Goal: Information Seeking & Learning: Learn about a topic

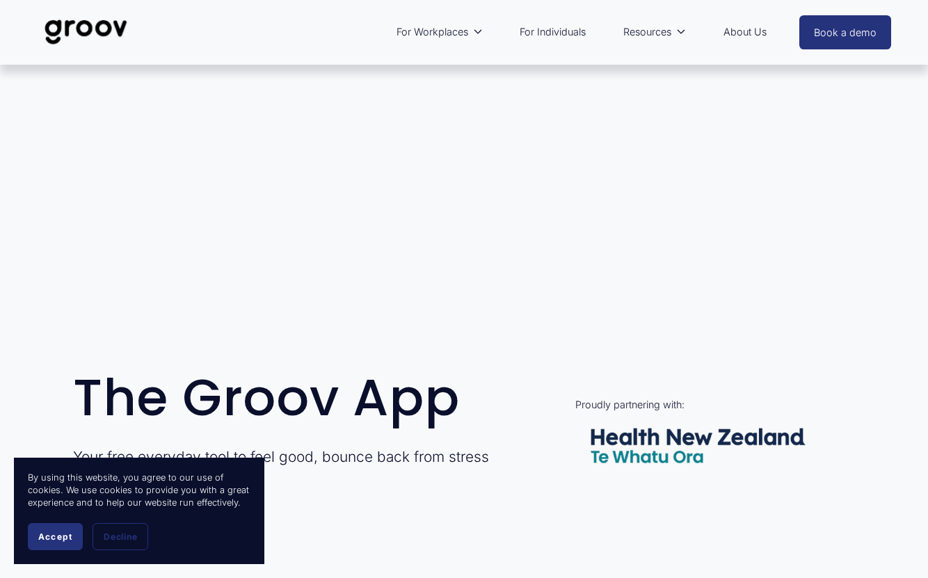
scroll to position [98, 0]
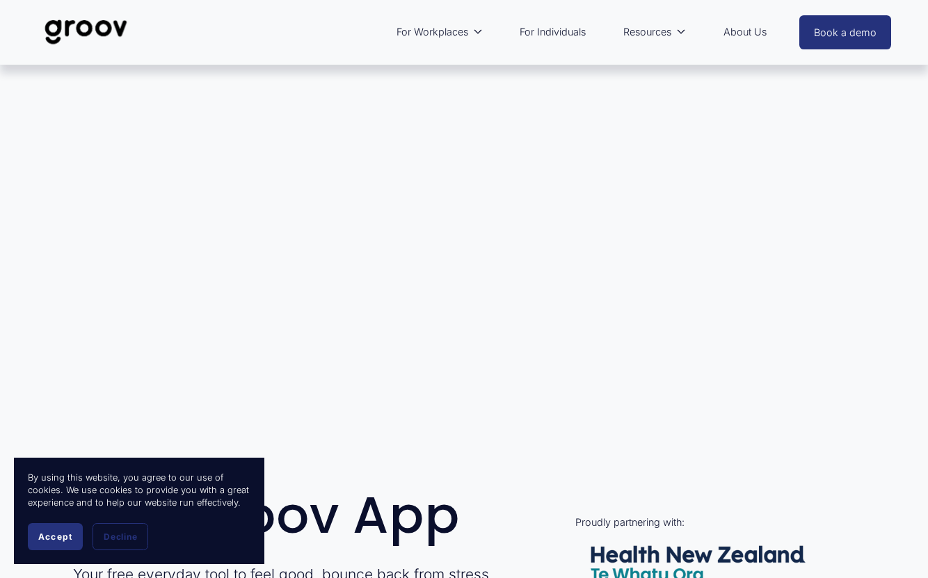
click at [725, 31] on link "About Us" at bounding box center [745, 32] width 57 height 32
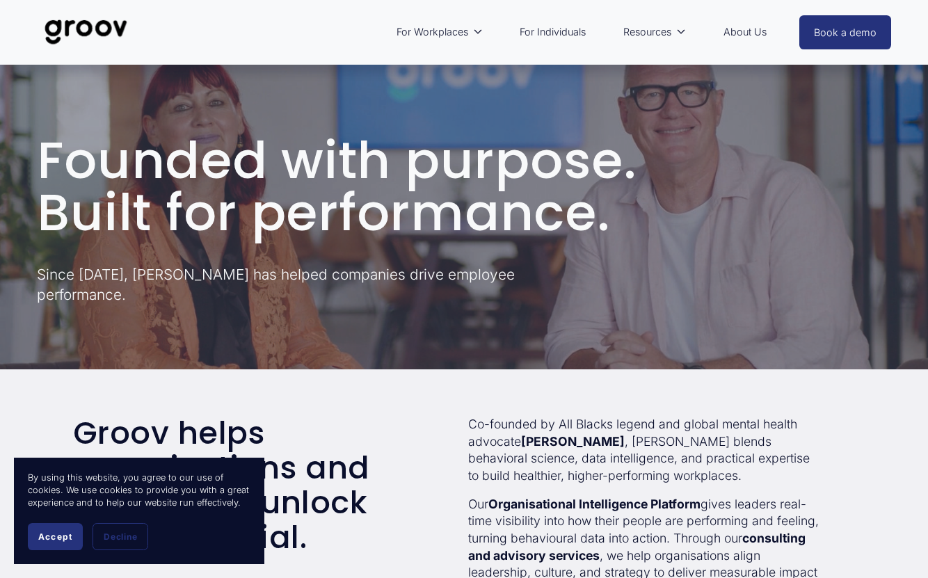
scroll to position [112, 0]
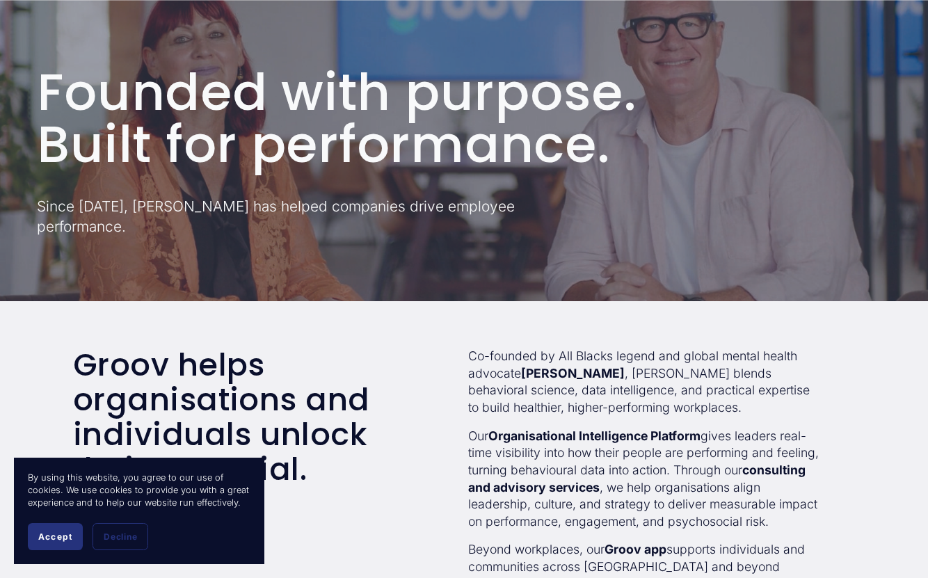
click at [77, 536] on button "Accept" at bounding box center [55, 536] width 55 height 27
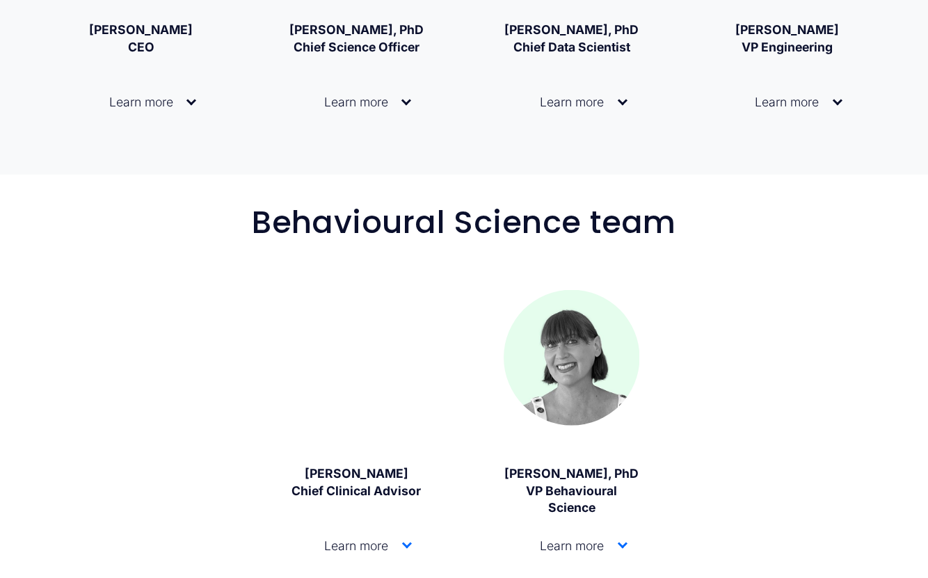
scroll to position [1315, 0]
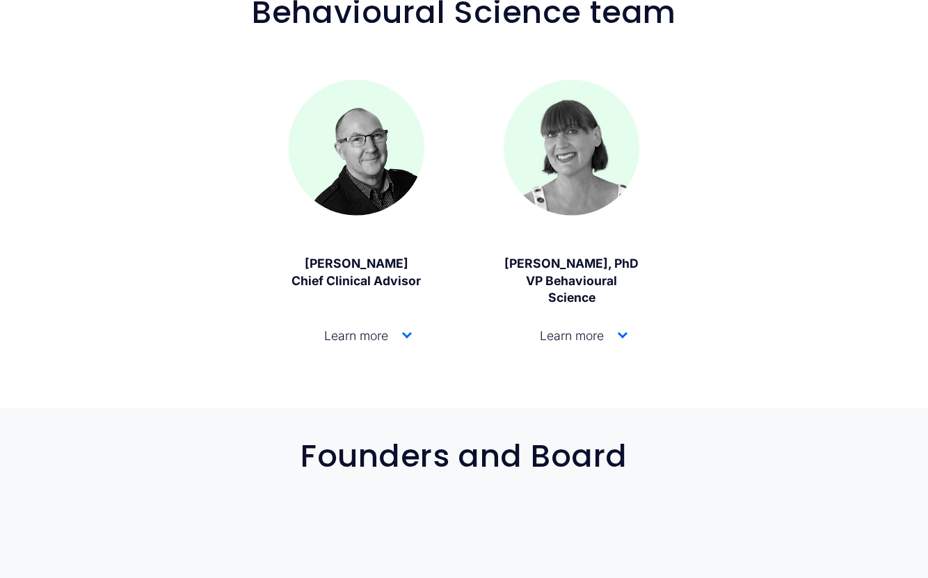
click at [334, 343] on span "Learn more" at bounding box center [351, 335] width 101 height 15
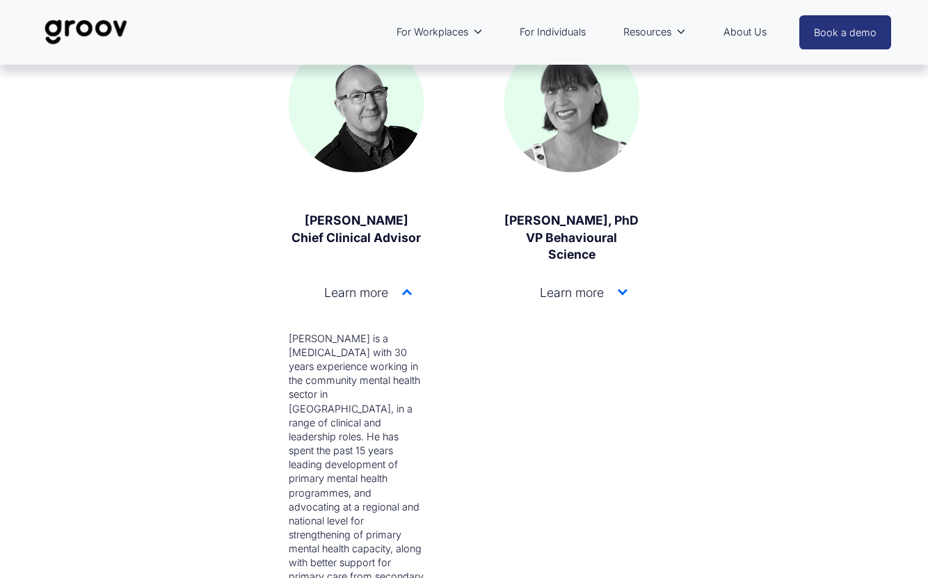
scroll to position [1344, 0]
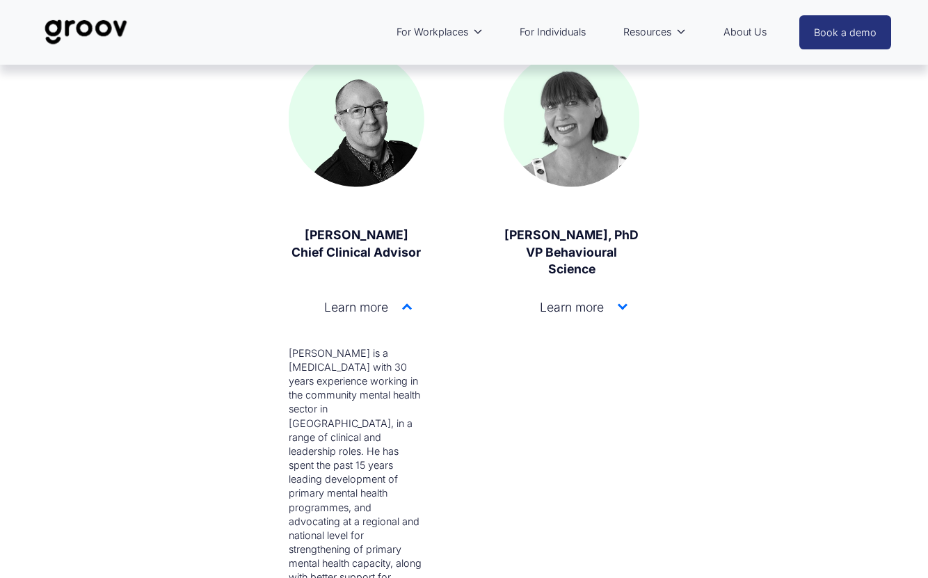
click at [574, 314] on span "Learn more" at bounding box center [566, 307] width 101 height 15
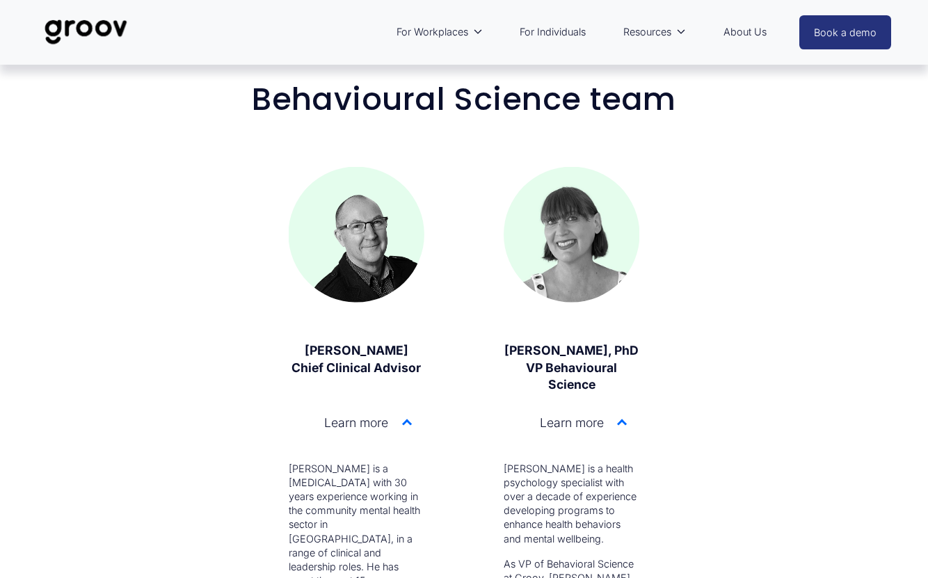
scroll to position [872, 0]
